Goal: Find specific page/section: Find specific page/section

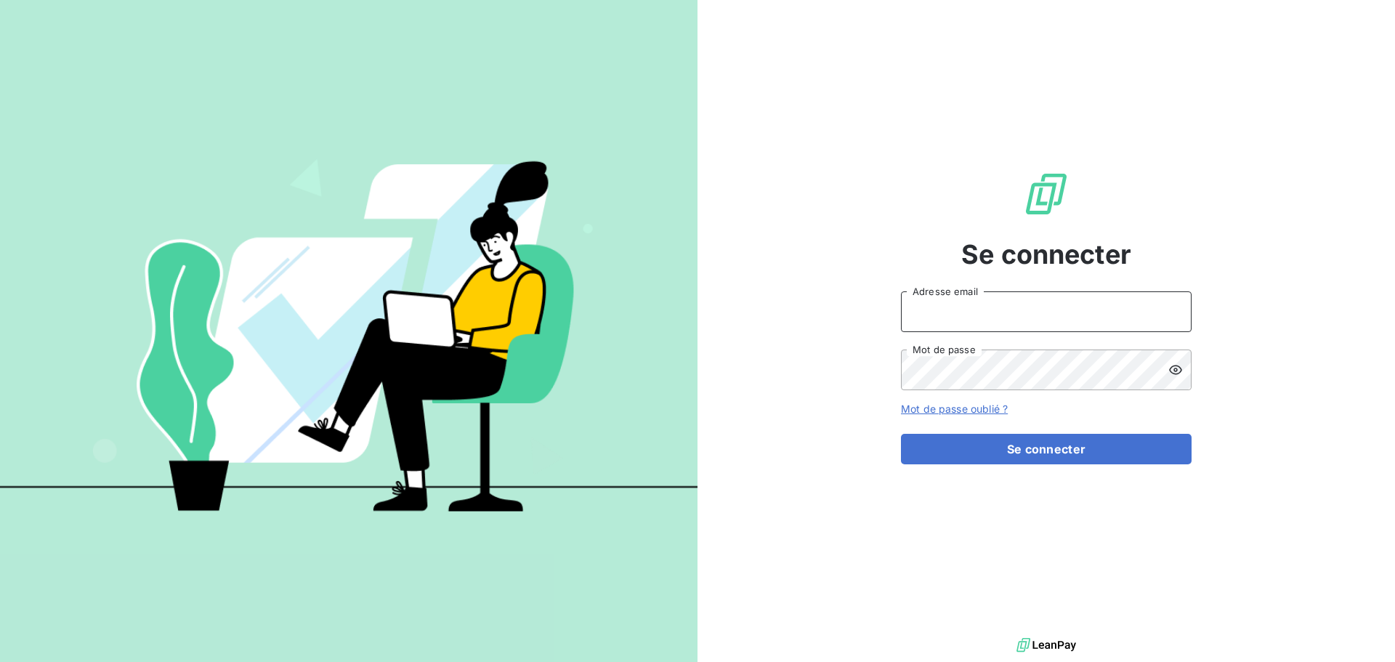
type input "[PERSON_NAME][EMAIL_ADDRESS][DOMAIN_NAME]"
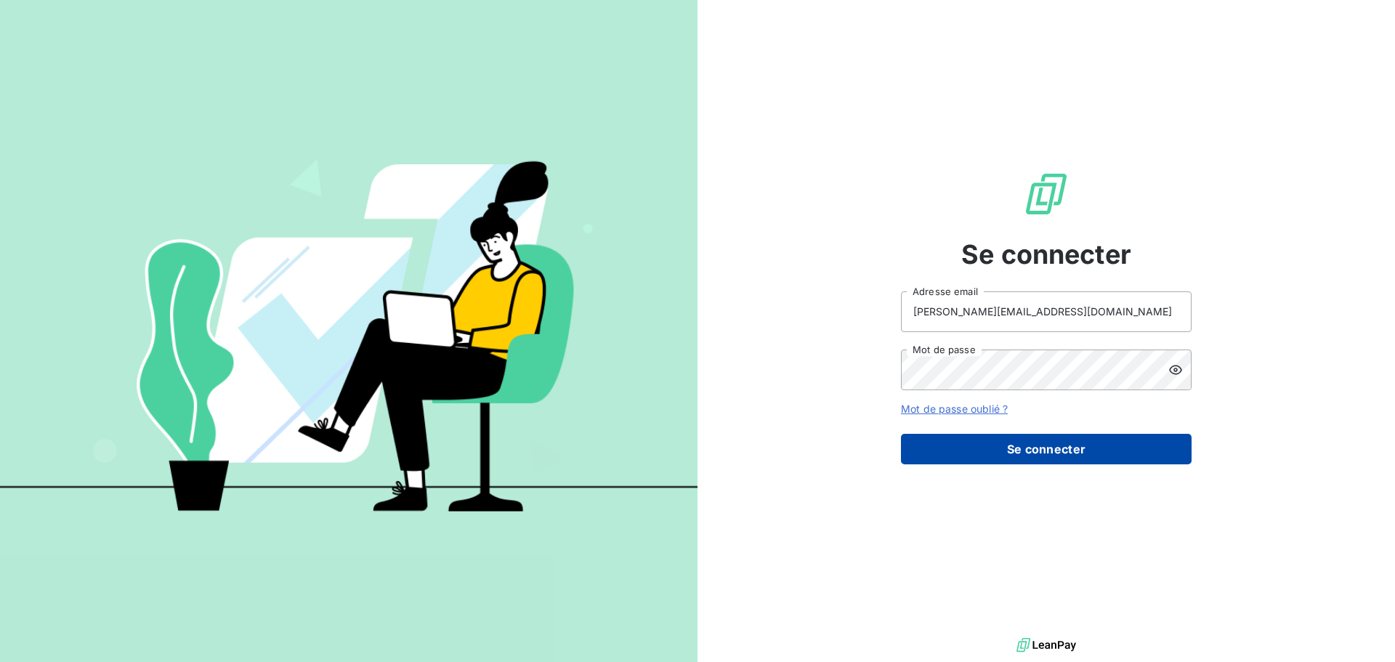
drag, startPoint x: 0, startPoint y: 0, endPoint x: 994, endPoint y: 462, distance: 1095.5
click at [994, 462] on button "Se connecter" at bounding box center [1046, 449] width 291 height 31
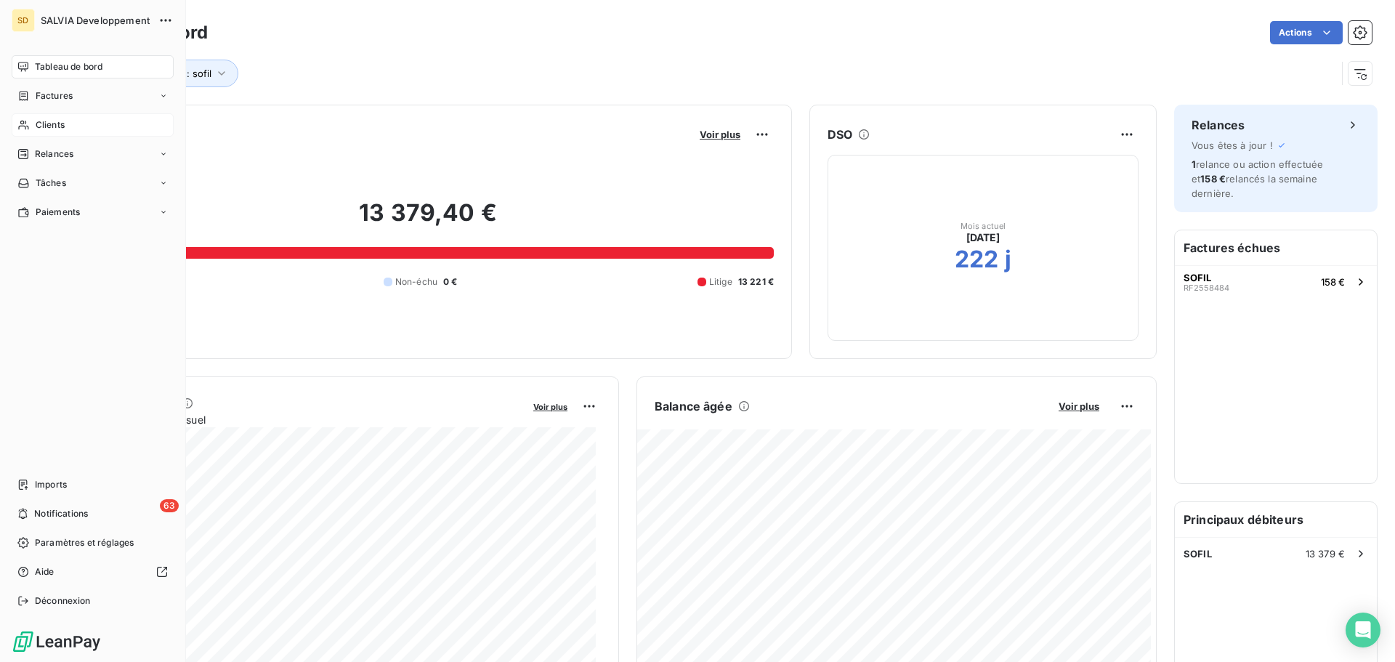
click at [73, 126] on div "Clients" at bounding box center [93, 124] width 162 height 23
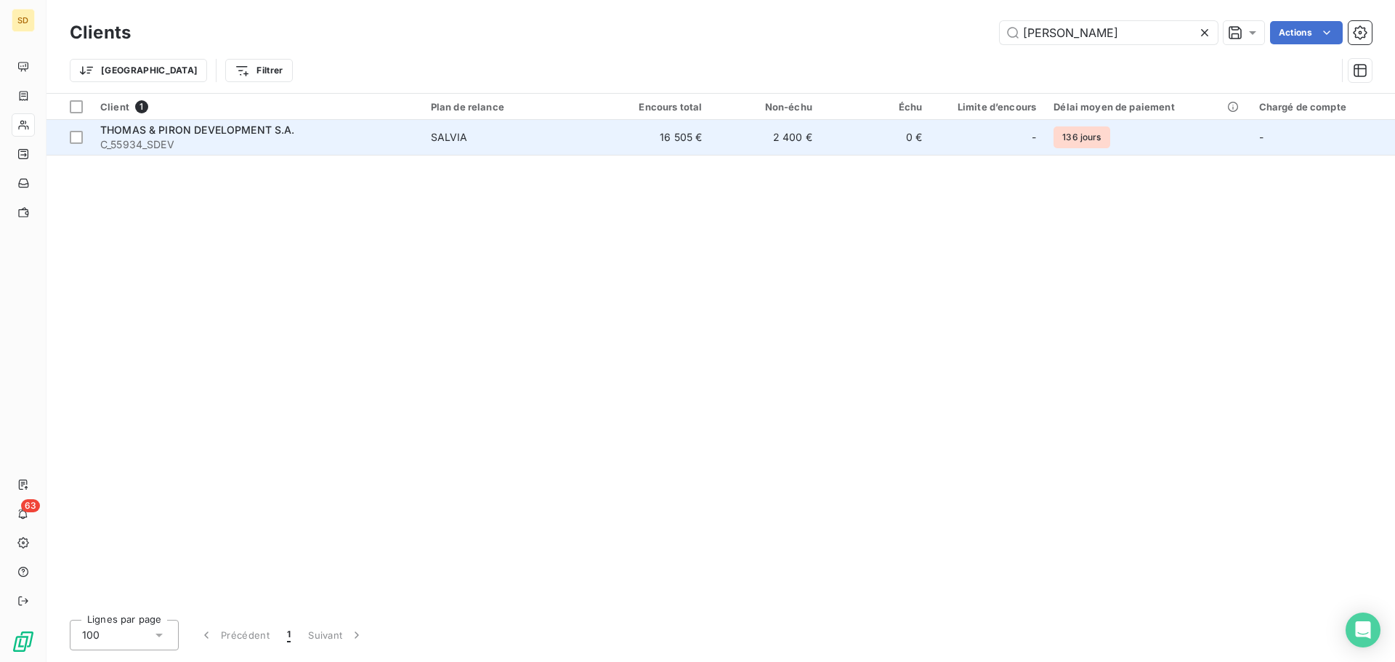
type input "[PERSON_NAME]"
click at [359, 142] on span "C_55934_SDEV" at bounding box center [256, 144] width 313 height 15
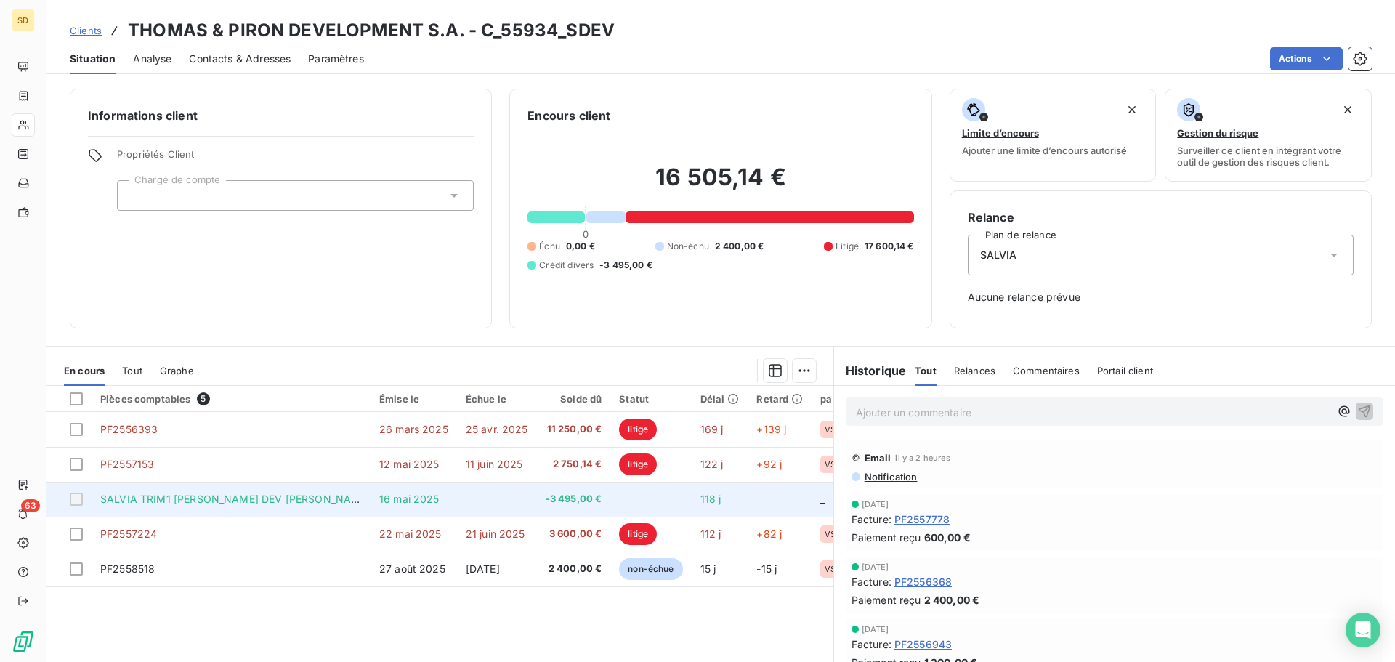
click at [596, 495] on span "-3 495,00 €" at bounding box center [574, 499] width 57 height 15
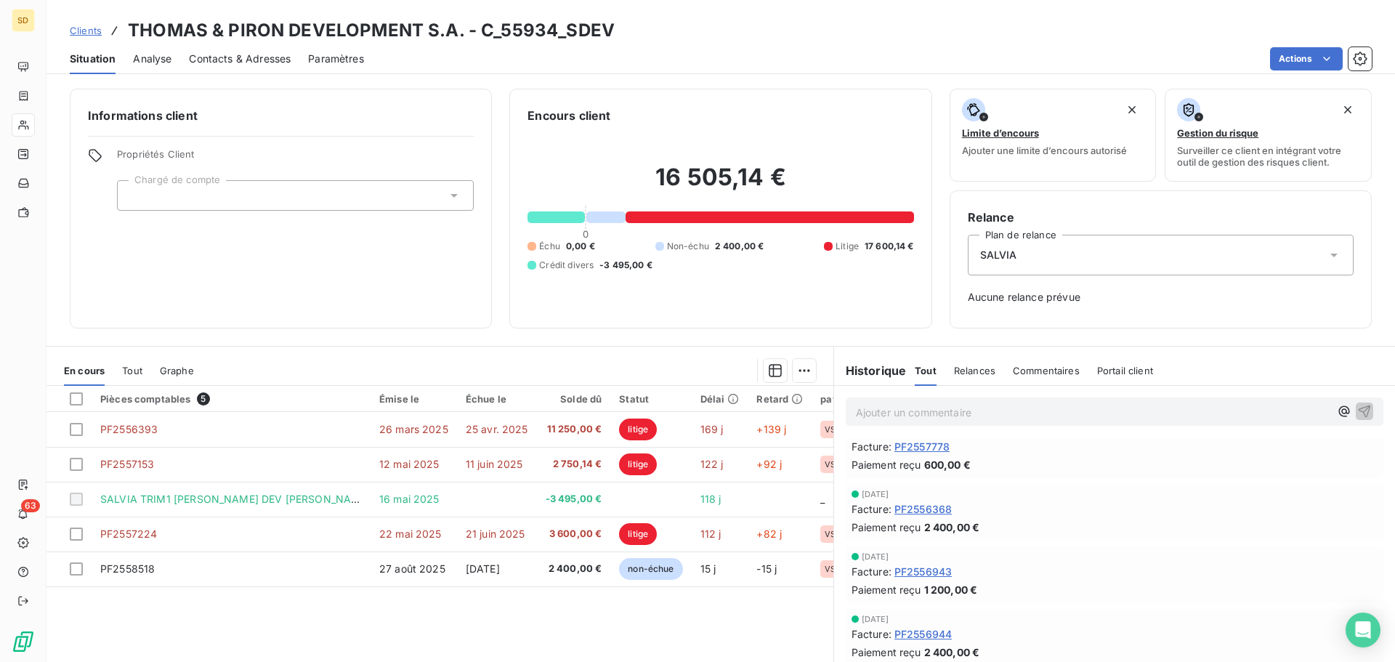
scroll to position [145, 0]
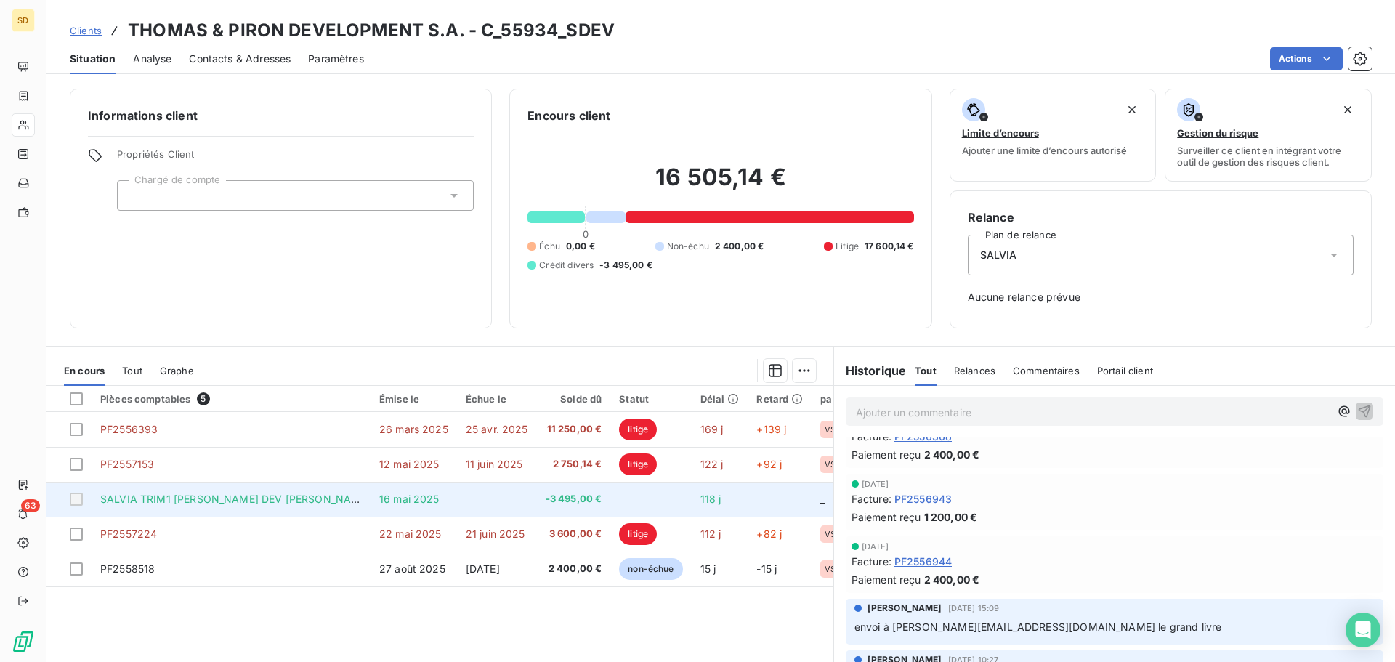
click at [571, 497] on span "-3 495,00 €" at bounding box center [574, 499] width 57 height 15
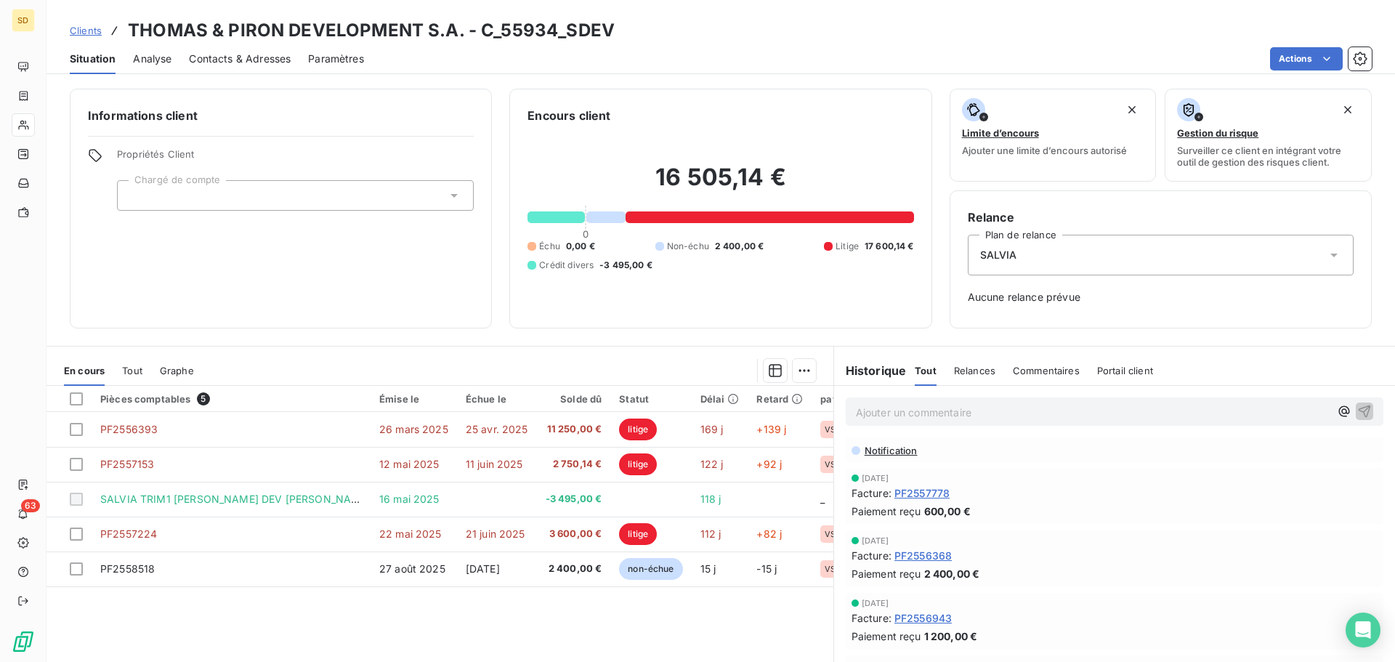
scroll to position [0, 0]
